Goal: Task Accomplishment & Management: Manage account settings

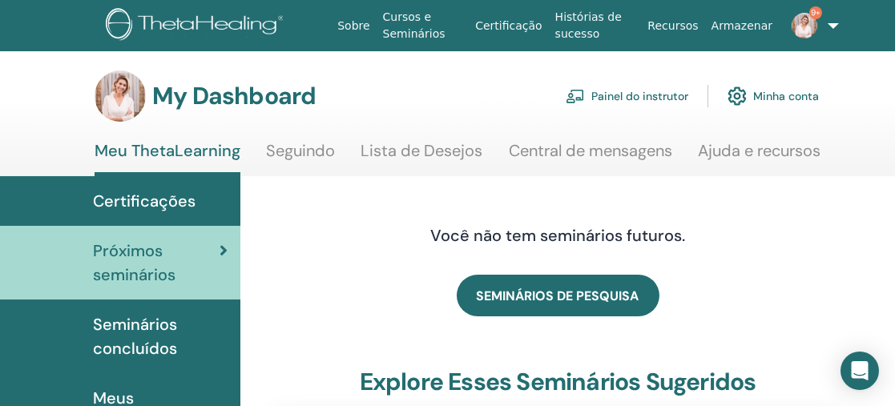
click at [640, 99] on link "Painel do instrutor" at bounding box center [627, 96] width 123 height 35
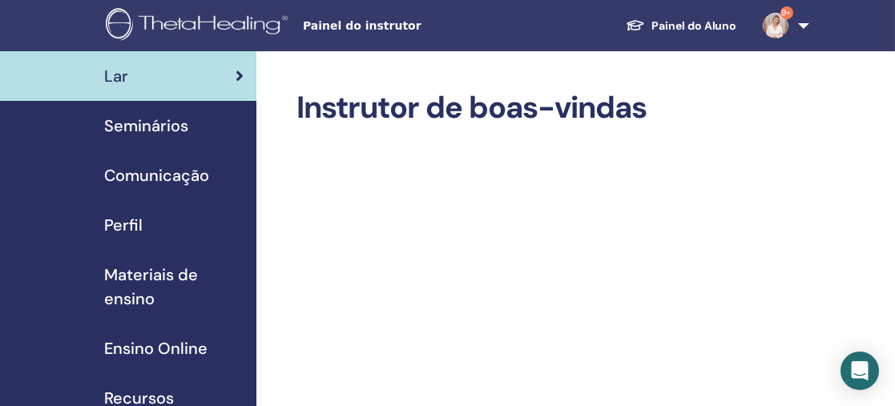
click at [160, 124] on span "Seminários" at bounding box center [146, 126] width 84 height 24
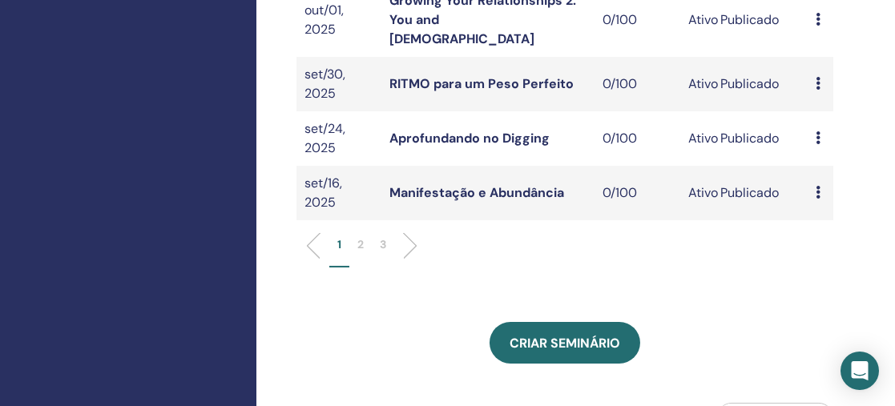
scroll to position [652, 0]
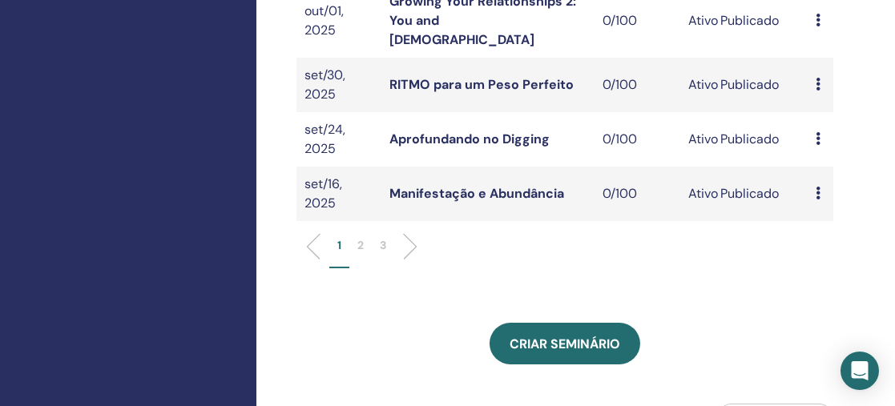
click at [360, 237] on p "2" at bounding box center [360, 245] width 6 height 17
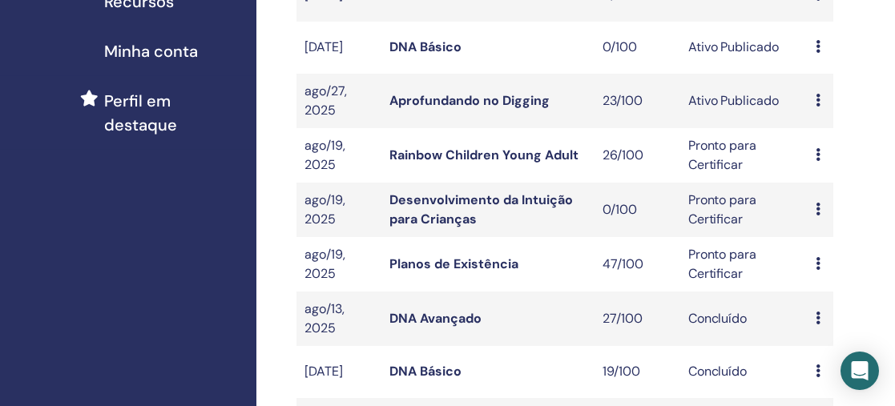
scroll to position [394, 0]
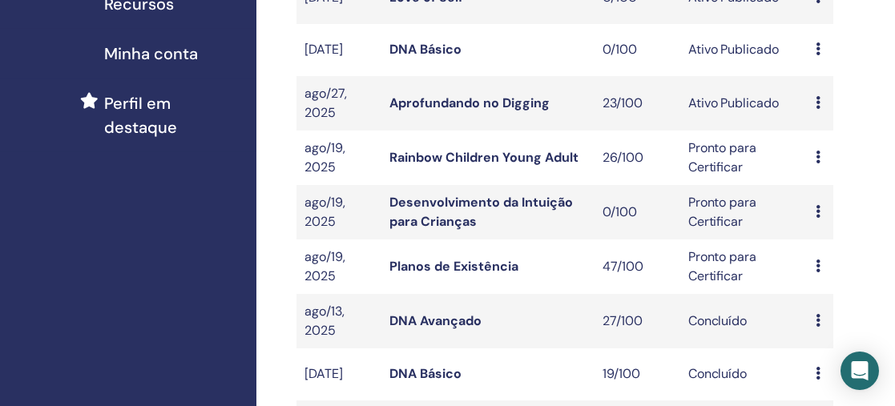
click at [447, 107] on link "Aprofundando no Digging" at bounding box center [469, 103] width 160 height 17
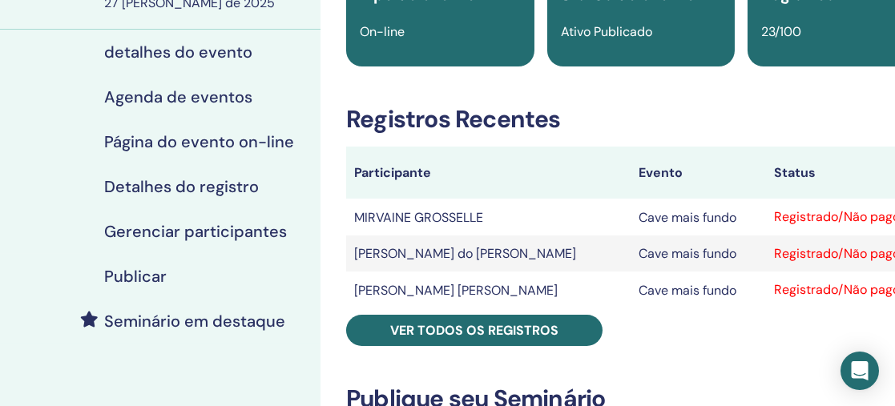
scroll to position [163, 0]
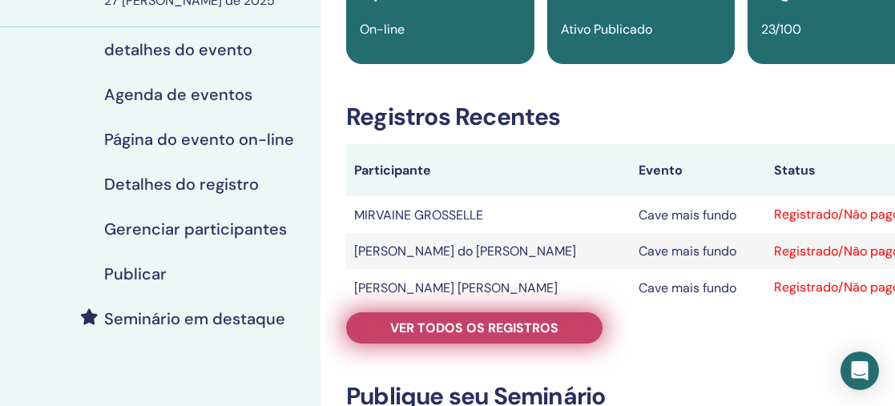
click at [468, 324] on font "Ver todos os registros" at bounding box center [474, 328] width 168 height 17
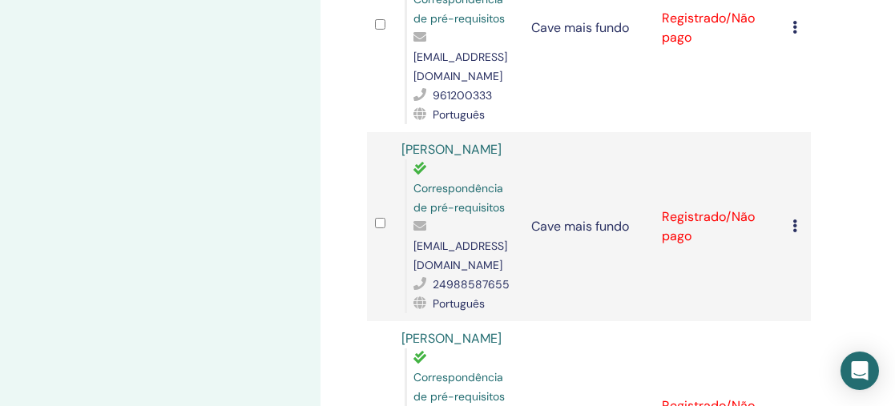
scroll to position [789, 0]
